Goal: Navigation & Orientation: Find specific page/section

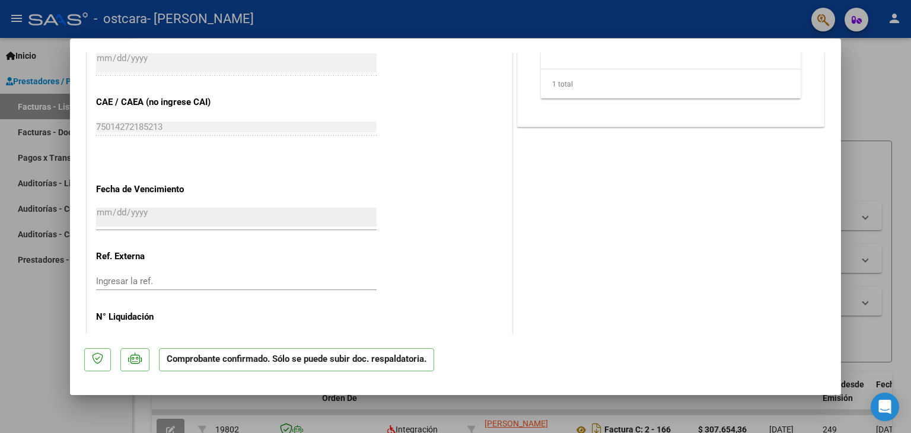
scroll to position [829, 0]
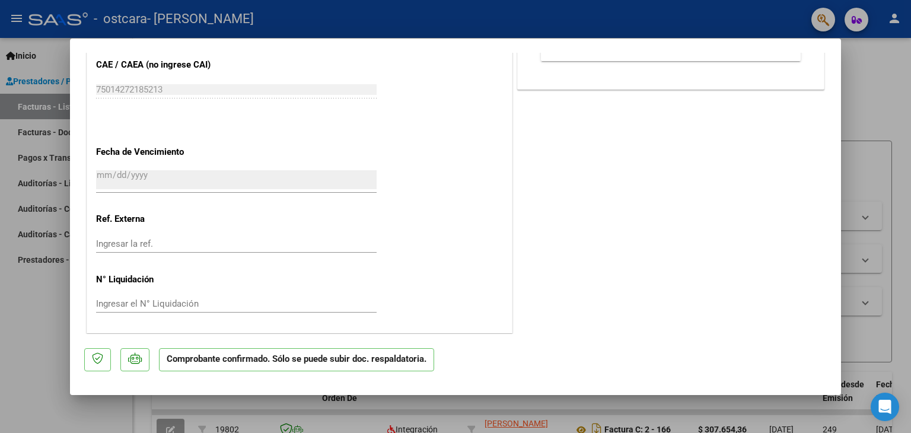
click at [874, 176] on div at bounding box center [455, 216] width 911 height 433
type input "$ 0,00"
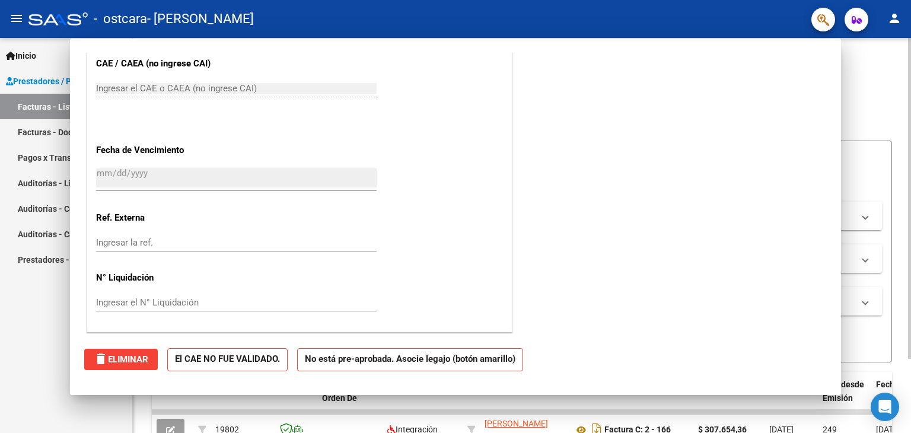
scroll to position [0, 0]
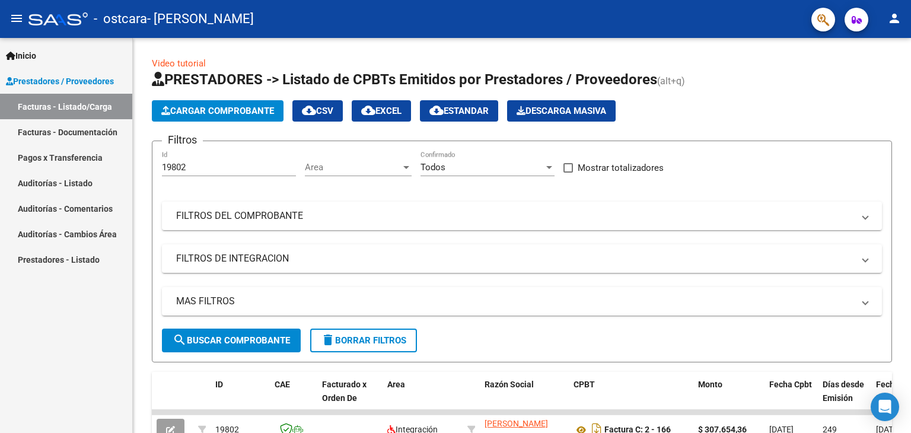
click at [45, 137] on link "Facturas - Documentación" at bounding box center [66, 132] width 132 height 26
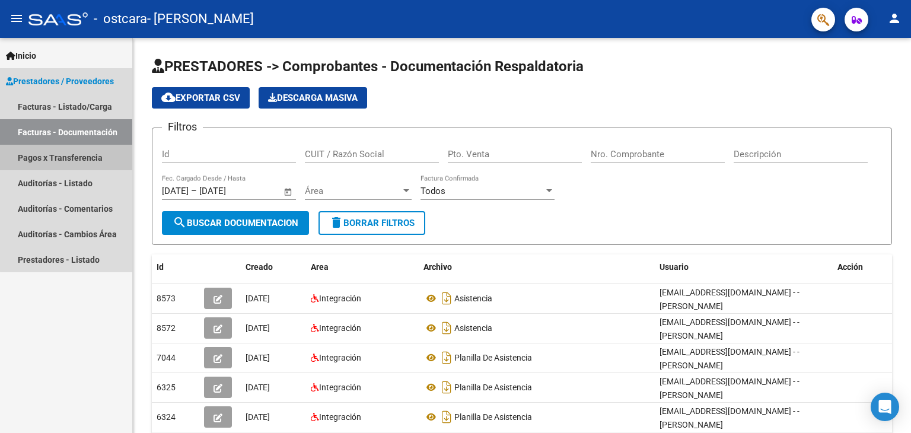
click at [72, 160] on link "Pagos x Transferencia" at bounding box center [66, 158] width 132 height 26
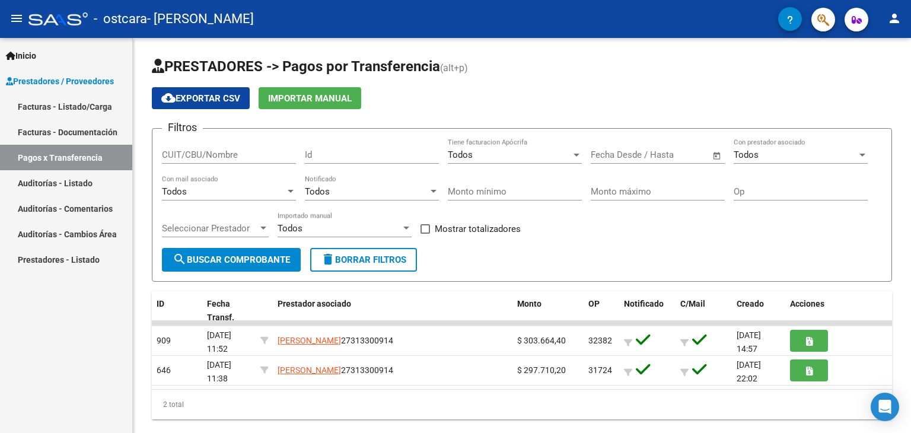
click at [66, 184] on link "Auditorías - Listado" at bounding box center [66, 183] width 132 height 26
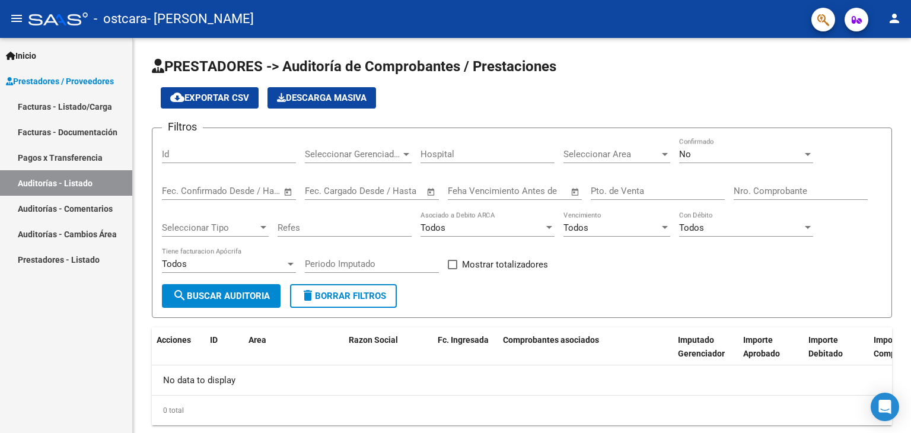
click at [68, 206] on link "Auditorías - Comentarios" at bounding box center [66, 209] width 132 height 26
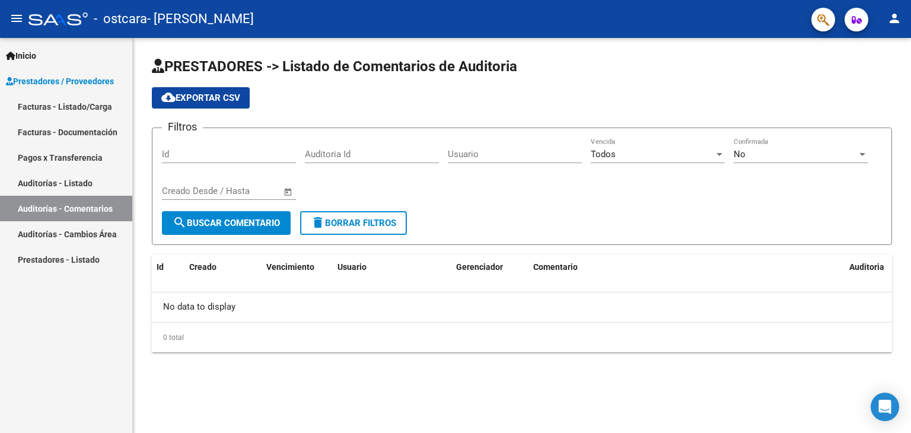
click at [83, 240] on link "Auditorías - Cambios Área" at bounding box center [66, 234] width 132 height 26
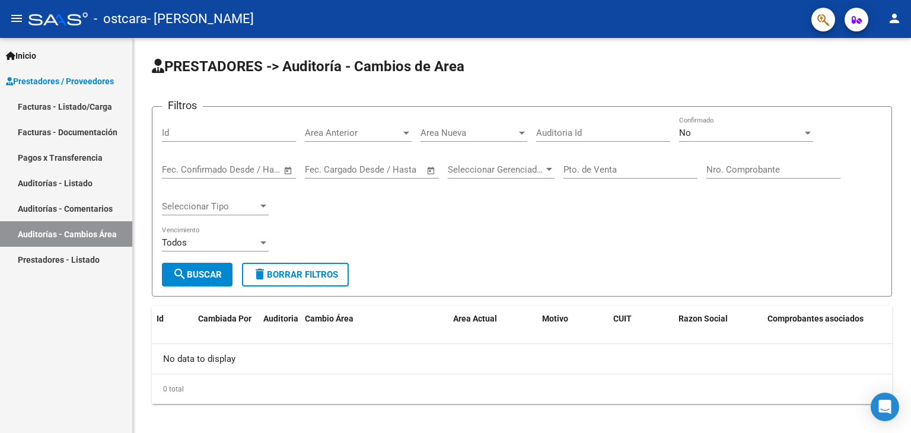
click at [70, 106] on link "Facturas - Listado/Carga" at bounding box center [66, 107] width 132 height 26
